Goal: Browse casually: Explore the website without a specific task or goal

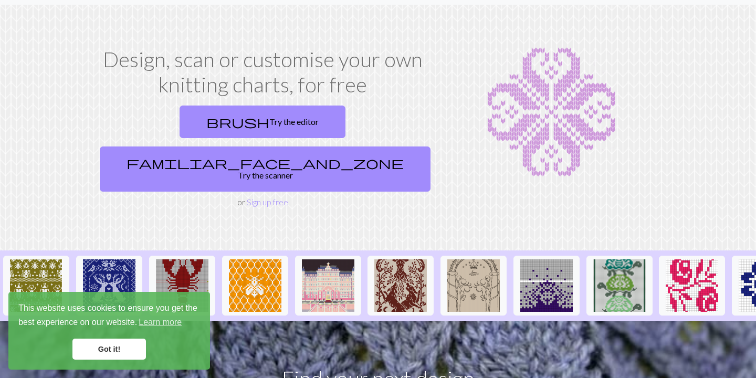
scroll to position [28, 0]
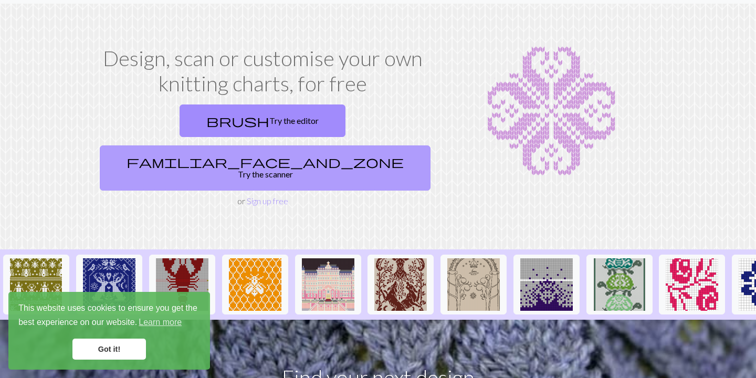
click at [295, 145] on link "familiar_face_and_zone Try the scanner" at bounding box center [265, 167] width 331 height 45
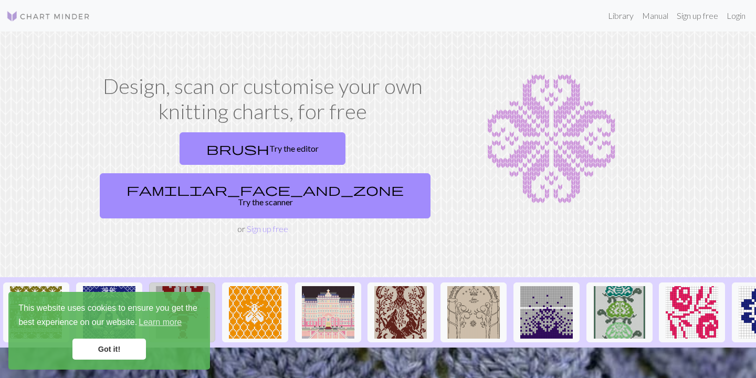
click at [159, 286] on img at bounding box center [182, 312] width 53 height 53
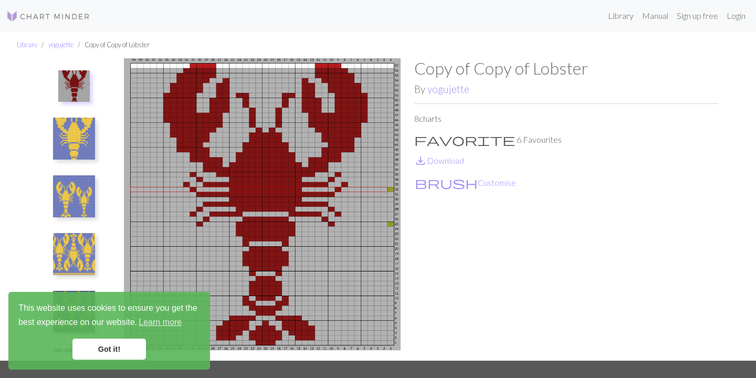
click at [285, 205] on img at bounding box center [262, 209] width 304 height 302
click at [282, 186] on img at bounding box center [262, 209] width 304 height 302
click at [296, 188] on img at bounding box center [262, 209] width 304 height 302
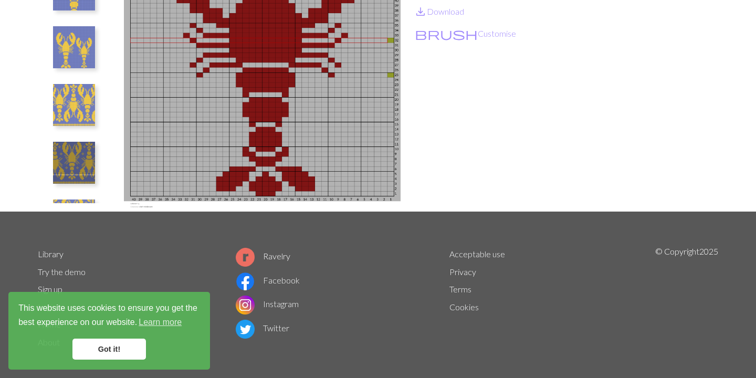
scroll to position [156, 0]
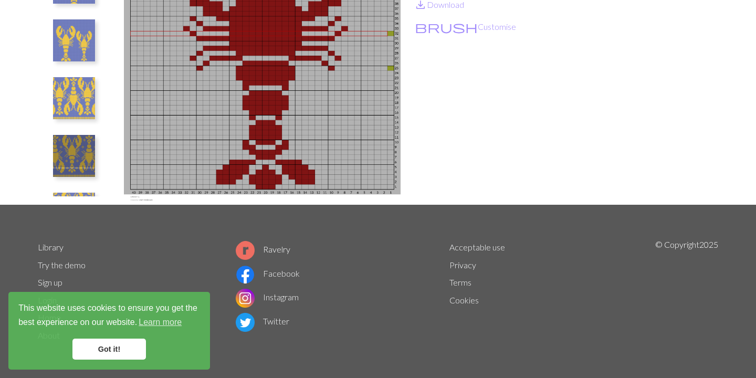
click at [61, 103] on img at bounding box center [74, 98] width 42 height 42
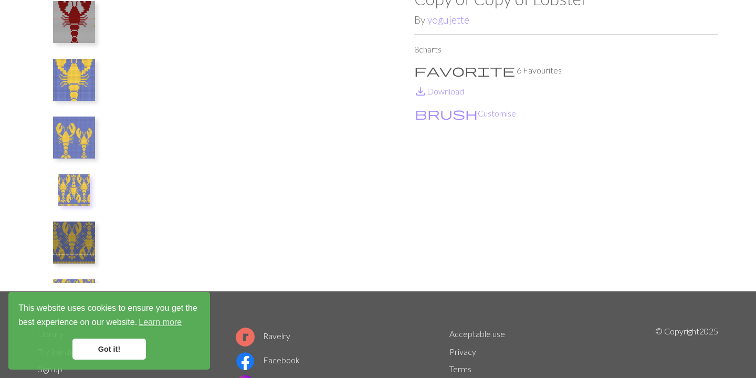
scroll to position [0, 0]
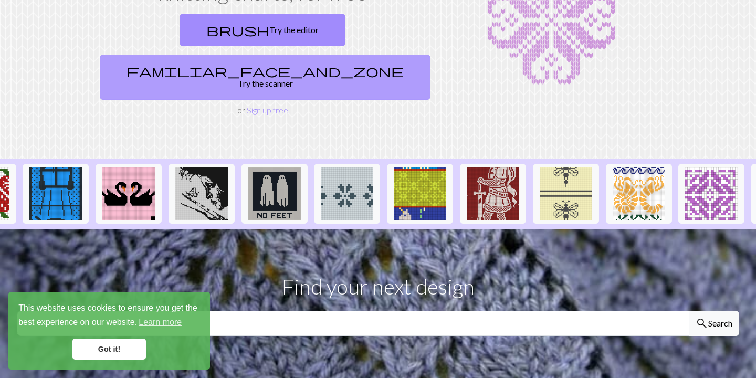
scroll to position [0, 1010]
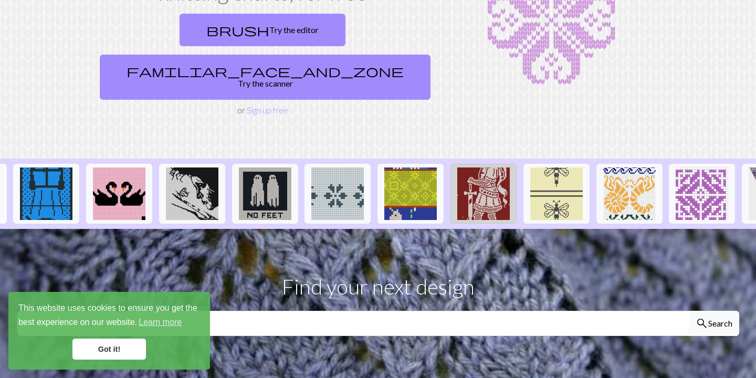
click at [493, 167] on img at bounding box center [483, 193] width 53 height 53
